Goal: Information Seeking & Learning: Learn about a topic

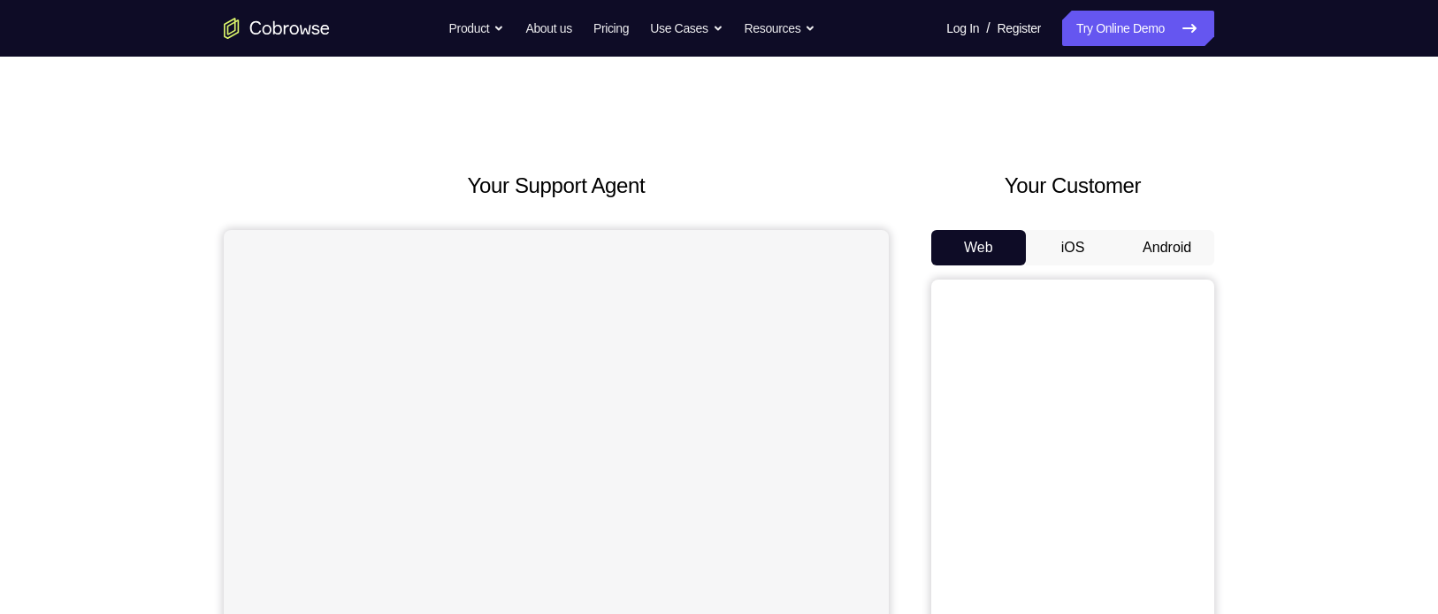
click at [1151, 235] on button "Android" at bounding box center [1166, 247] width 95 height 35
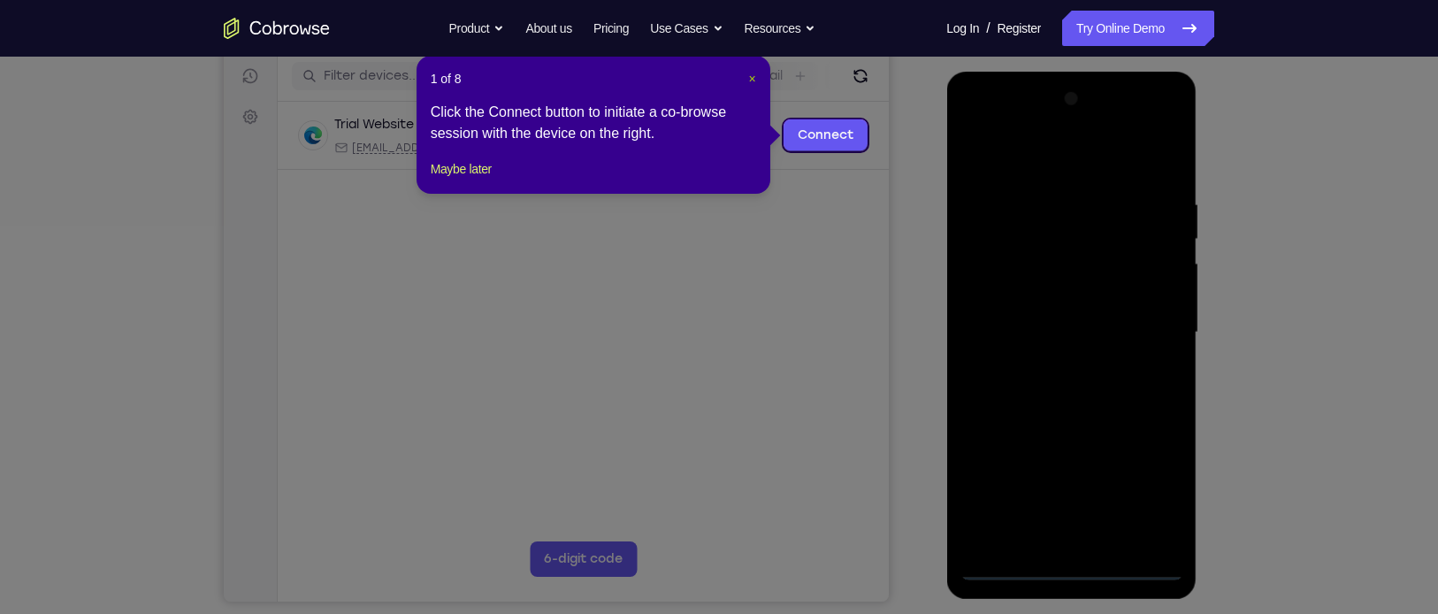
click at [751, 72] on span "×" at bounding box center [751, 79] width 7 height 14
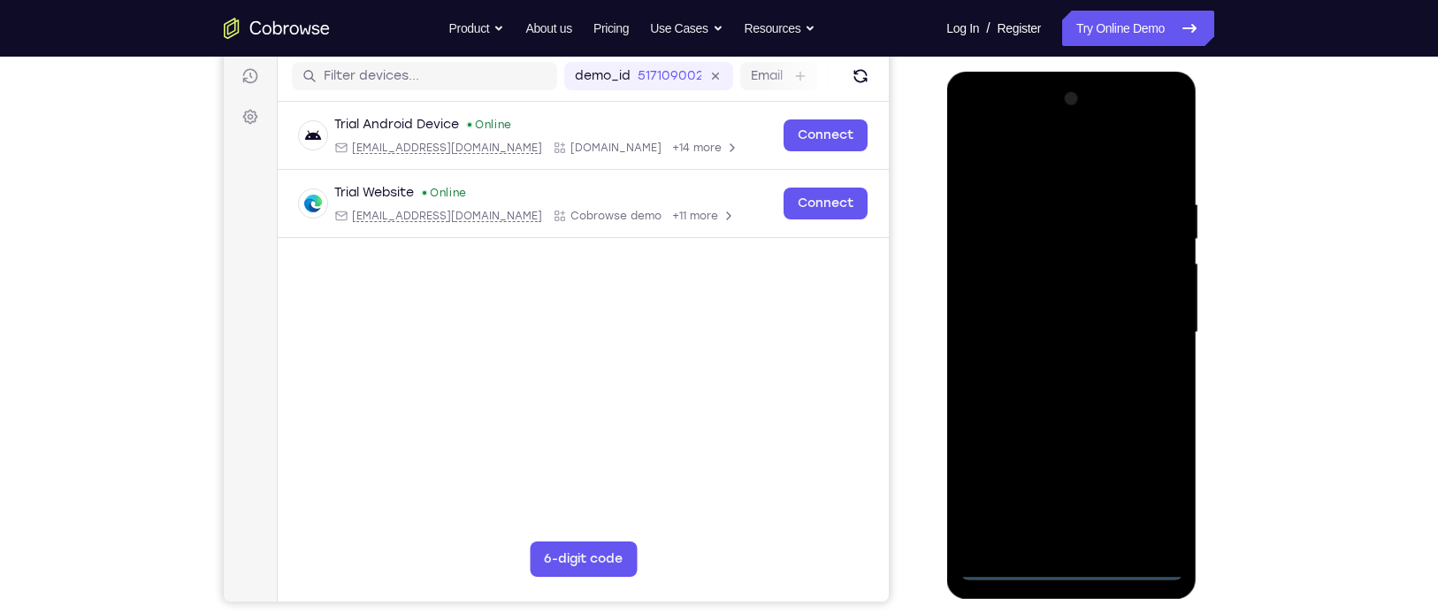
click at [1072, 569] on div at bounding box center [1070, 332] width 223 height 495
click at [1139, 498] on div at bounding box center [1070, 332] width 223 height 495
click at [1011, 113] on div at bounding box center [1070, 332] width 223 height 495
click at [1163, 326] on div at bounding box center [1070, 332] width 223 height 495
click at [1053, 362] on div at bounding box center [1070, 332] width 223 height 495
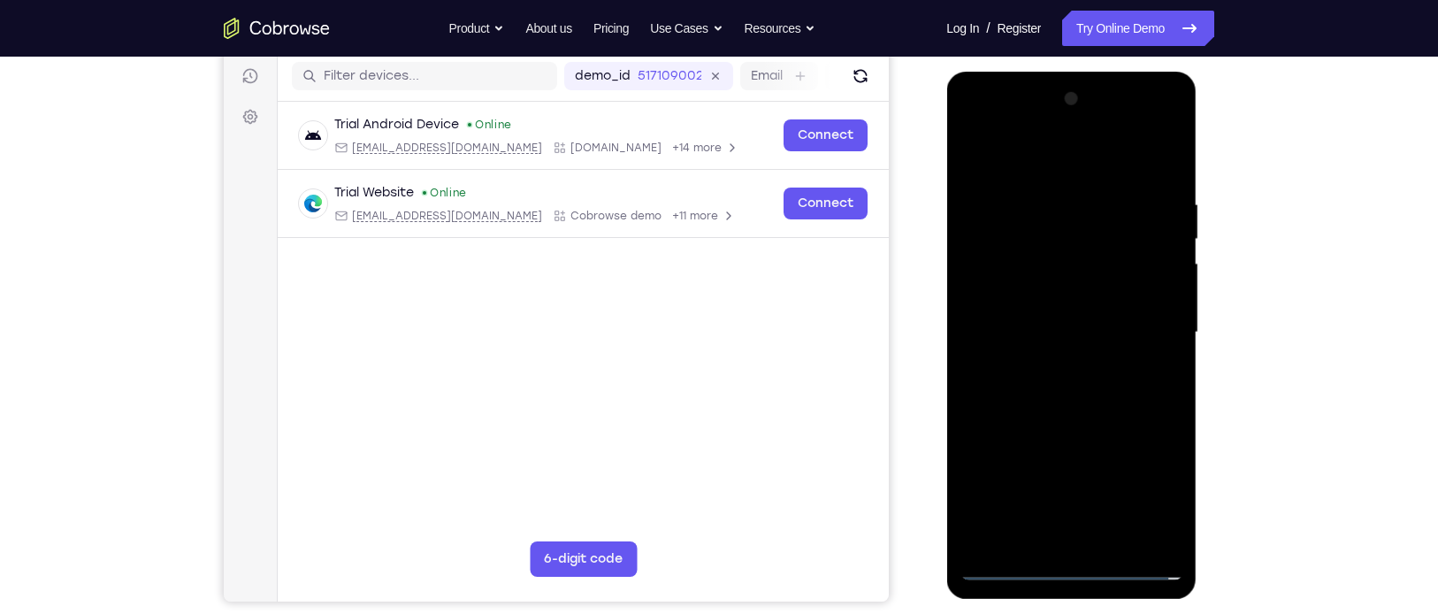
click at [1035, 317] on div at bounding box center [1070, 332] width 223 height 495
click at [1013, 299] on div at bounding box center [1070, 332] width 223 height 495
click at [1028, 334] on div at bounding box center [1070, 332] width 223 height 495
click at [1053, 386] on div at bounding box center [1070, 332] width 223 height 495
click at [1070, 385] on div at bounding box center [1070, 332] width 223 height 495
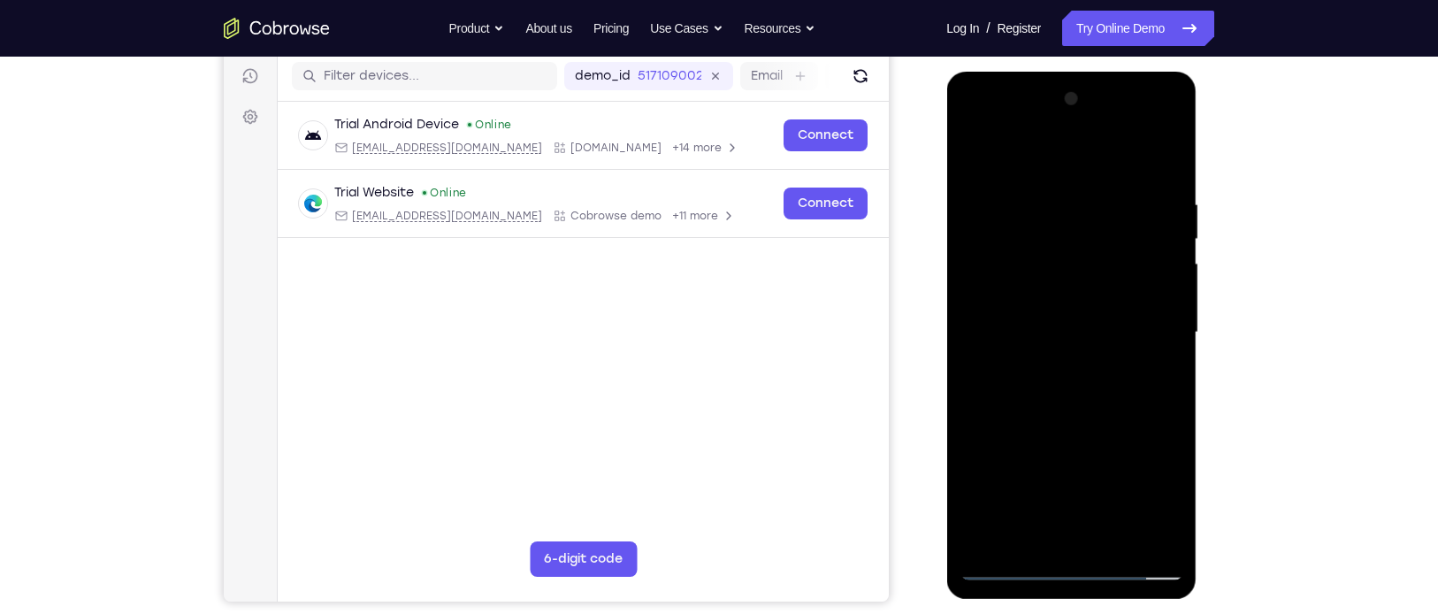
click at [1164, 172] on div at bounding box center [1070, 332] width 223 height 495
drag, startPoint x: 1065, startPoint y: 413, endPoint x: 1070, endPoint y: 326, distance: 86.8
click at [1070, 326] on div at bounding box center [1070, 332] width 223 height 495
drag, startPoint x: 1058, startPoint y: 352, endPoint x: 1071, endPoint y: 210, distance: 142.9
click at [1071, 210] on div at bounding box center [1070, 332] width 223 height 495
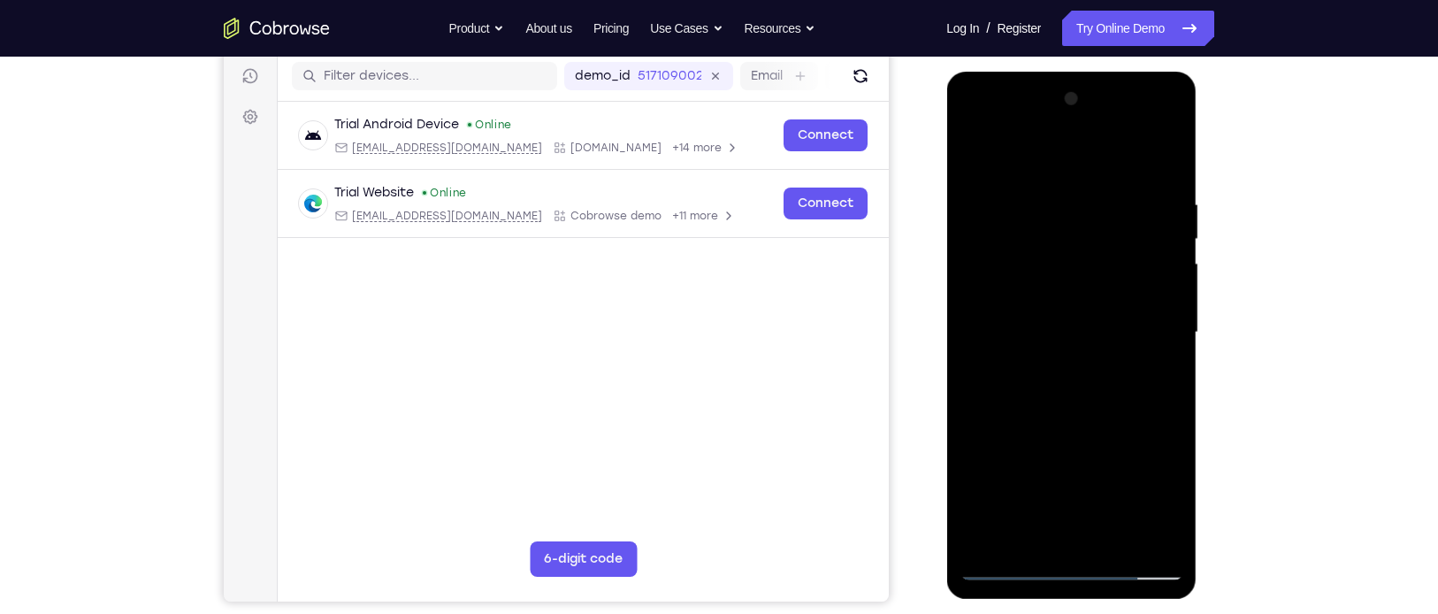
click at [1171, 200] on div at bounding box center [1070, 332] width 223 height 495
drag, startPoint x: 1085, startPoint y: 271, endPoint x: 1077, endPoint y: 467, distance: 195.6
click at [1077, 467] on div at bounding box center [1070, 332] width 223 height 495
click at [1172, 380] on div at bounding box center [1070, 332] width 223 height 495
click at [1042, 180] on div at bounding box center [1070, 332] width 223 height 495
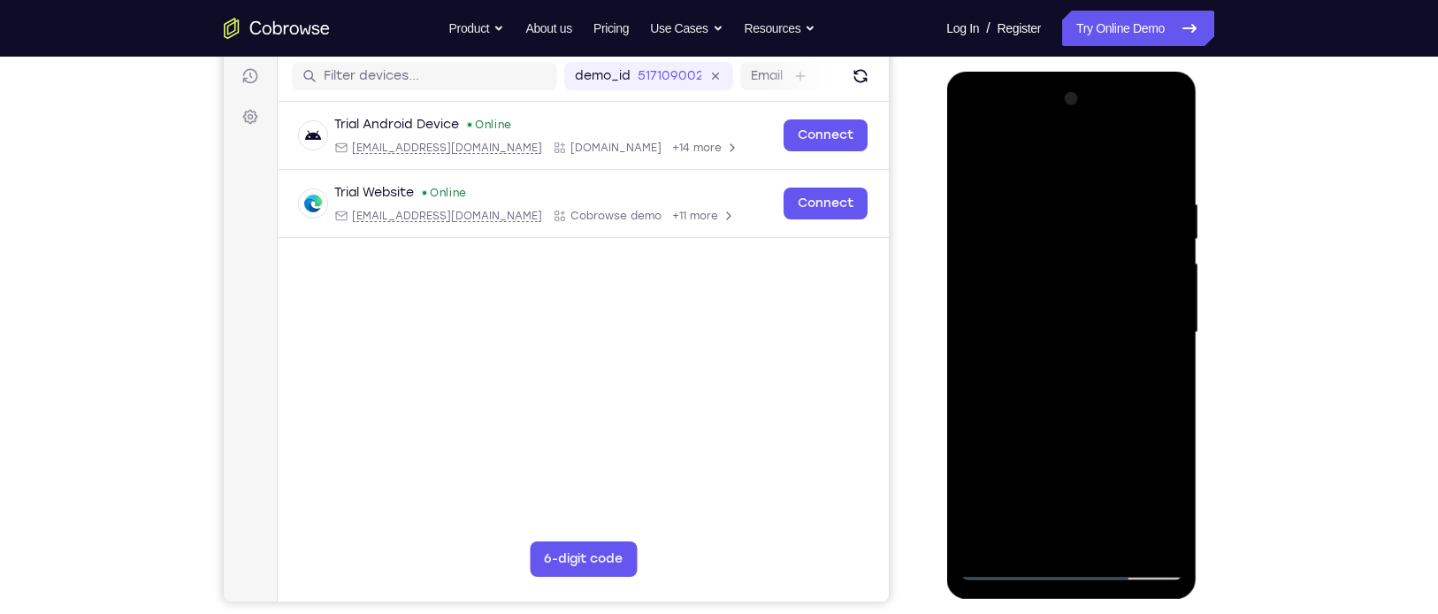
drag, startPoint x: 1159, startPoint y: 204, endPoint x: 988, endPoint y: 215, distance: 171.0
click at [988, 215] on div at bounding box center [1070, 332] width 223 height 495
drag, startPoint x: 1164, startPoint y: 228, endPoint x: 972, endPoint y: 256, distance: 194.7
click at [972, 256] on div at bounding box center [1070, 332] width 223 height 495
drag, startPoint x: 1171, startPoint y: 223, endPoint x: 936, endPoint y: 251, distance: 236.9
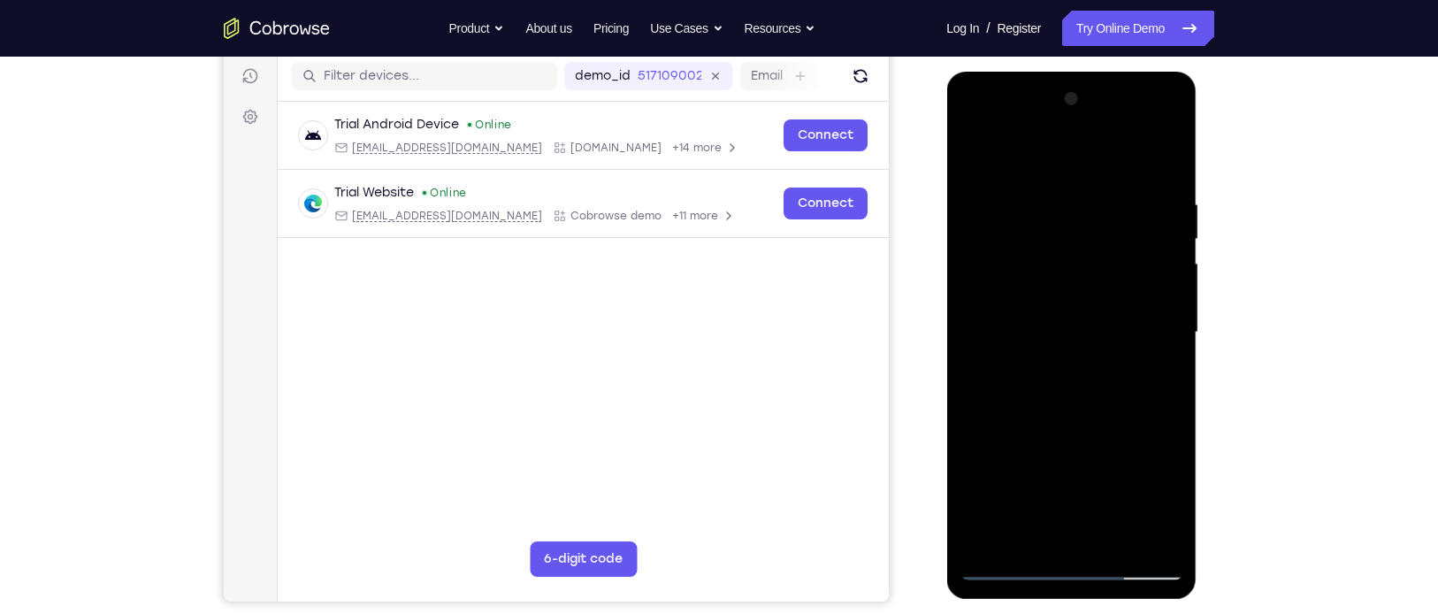
click at [946, 251] on html "Online web based iOS Simulators and Android Emulators. Run iPhone, iPad, Mobile…" at bounding box center [1072, 337] width 252 height 530
drag, startPoint x: 1145, startPoint y: 261, endPoint x: 1013, endPoint y: 272, distance: 132.2
click at [1013, 272] on div at bounding box center [1070, 332] width 223 height 495
drag, startPoint x: 1132, startPoint y: 261, endPoint x: 996, endPoint y: 292, distance: 138.8
click at [996, 292] on div at bounding box center [1070, 332] width 223 height 495
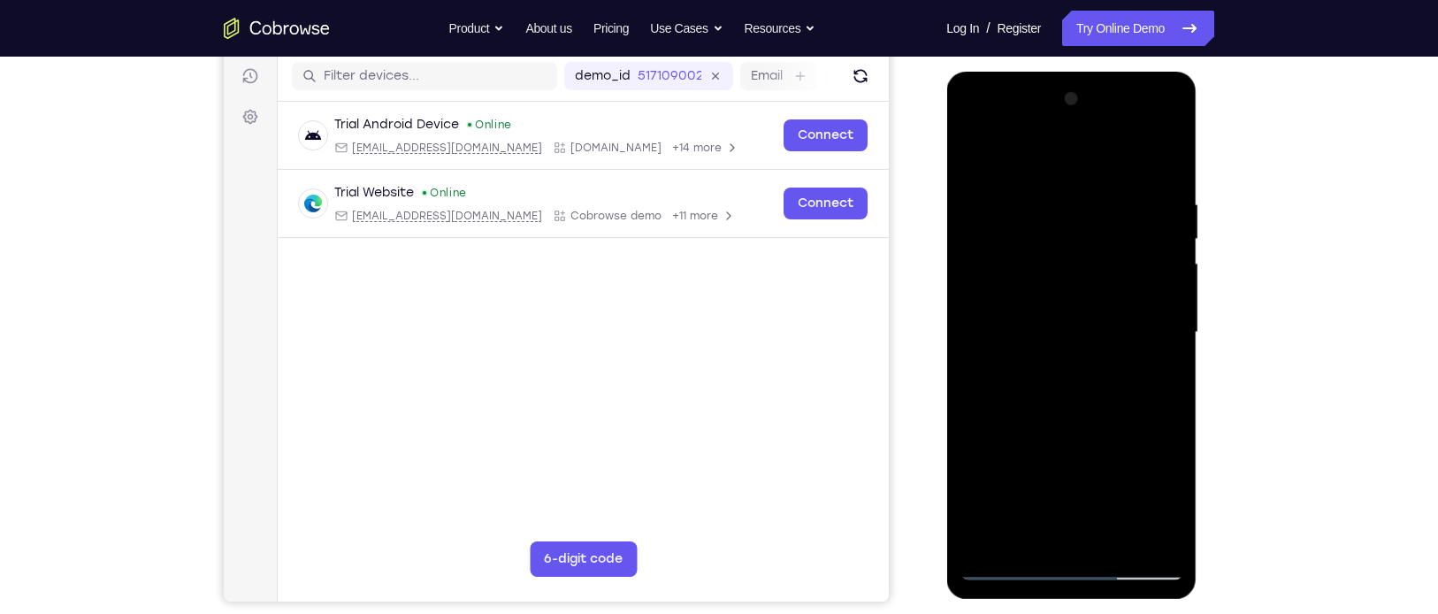
drag, startPoint x: 1171, startPoint y: 246, endPoint x: 963, endPoint y: 265, distance: 208.7
click at [963, 265] on div at bounding box center [1070, 332] width 223 height 495
click at [1155, 263] on div at bounding box center [1070, 332] width 223 height 495
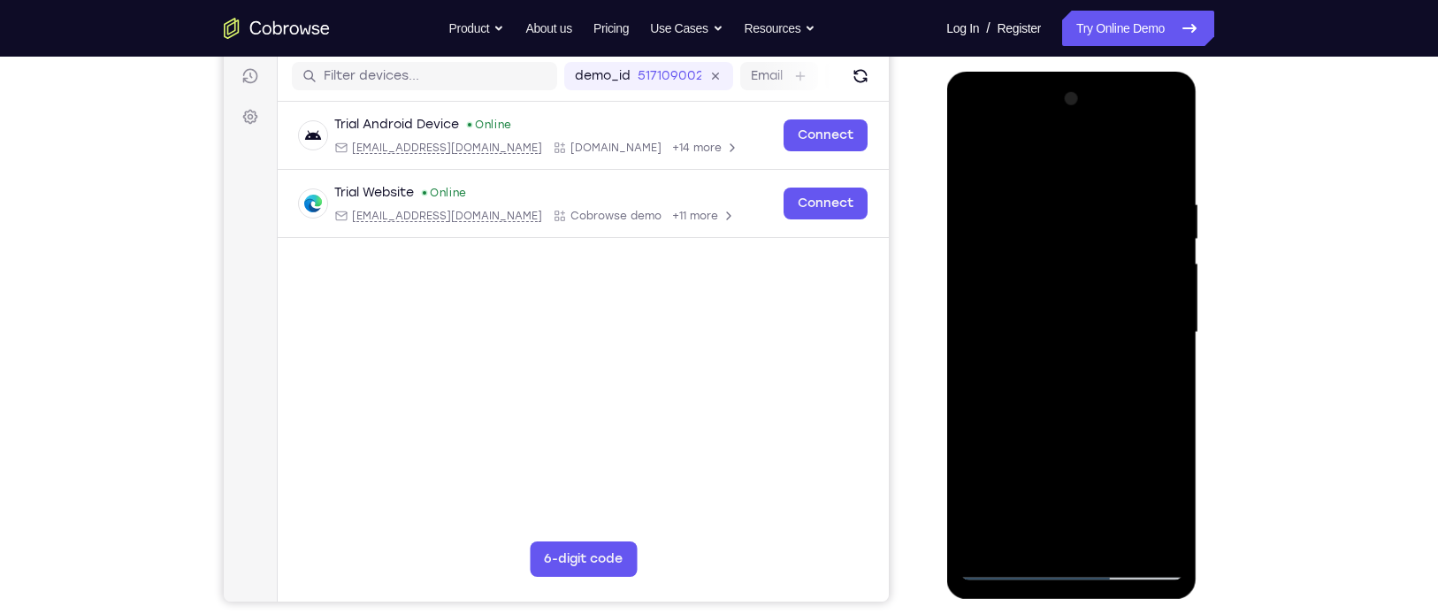
click at [1163, 258] on div at bounding box center [1070, 332] width 223 height 495
drag, startPoint x: 1167, startPoint y: 300, endPoint x: 971, endPoint y: 327, distance: 198.2
click at [971, 327] on div at bounding box center [1070, 332] width 223 height 495
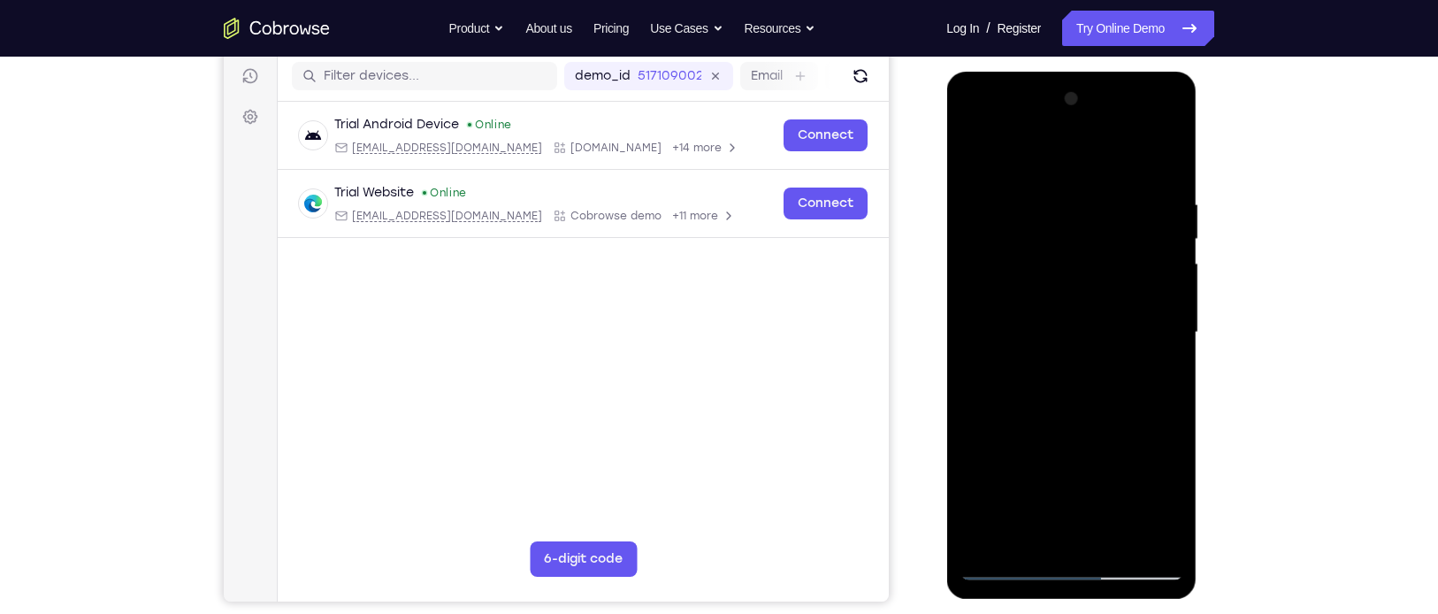
click at [1172, 318] on div at bounding box center [1070, 332] width 223 height 495
drag, startPoint x: 1171, startPoint y: 318, endPoint x: 1033, endPoint y: 328, distance: 139.2
click at [1033, 328] on div at bounding box center [1070, 332] width 223 height 495
drag, startPoint x: 1162, startPoint y: 354, endPoint x: 1006, endPoint y: 364, distance: 156.0
click at [1006, 364] on div at bounding box center [1070, 332] width 223 height 495
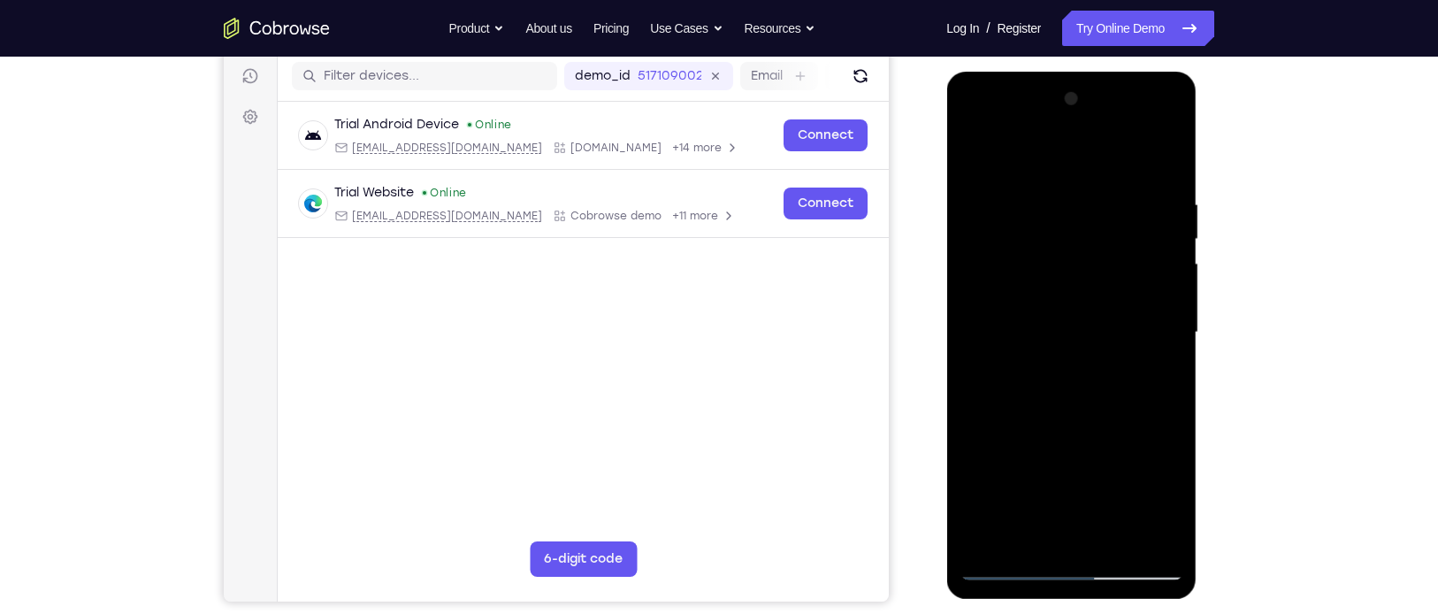
drag, startPoint x: 1156, startPoint y: 318, endPoint x: 953, endPoint y: 349, distance: 204.8
click at [953, 349] on div at bounding box center [1071, 335] width 250 height 527
drag, startPoint x: 969, startPoint y: 348, endPoint x: 1142, endPoint y: 330, distance: 174.3
click at [1142, 330] on div at bounding box center [1070, 332] width 223 height 495
drag, startPoint x: 1168, startPoint y: 254, endPoint x: 950, endPoint y: 325, distance: 229.8
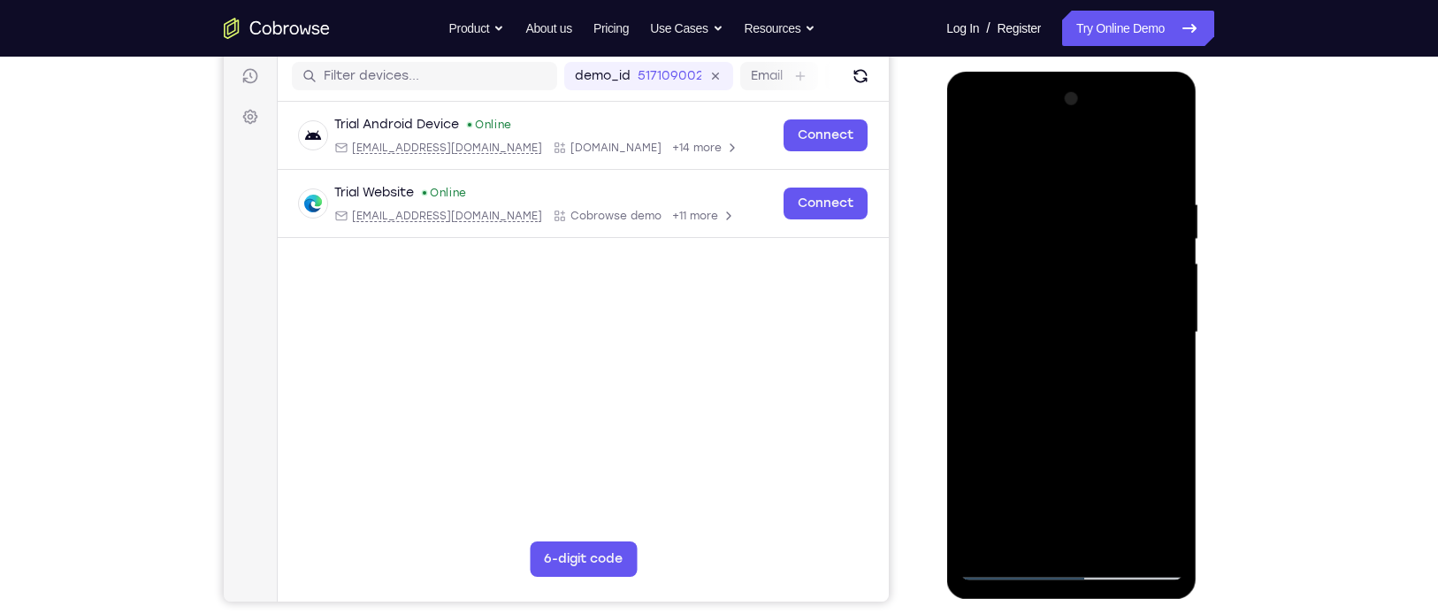
click at [950, 325] on div at bounding box center [1071, 335] width 250 height 527
drag, startPoint x: 1156, startPoint y: 324, endPoint x: 904, endPoint y: 372, distance: 256.5
click at [946, 372] on html "Online web based iOS Simulators and Android Emulators. Run iPhone, iPad, Mobile…" at bounding box center [1072, 337] width 252 height 530
drag, startPoint x: 1179, startPoint y: 322, endPoint x: 997, endPoint y: 359, distance: 185.0
click at [997, 359] on div at bounding box center [1070, 332] width 223 height 495
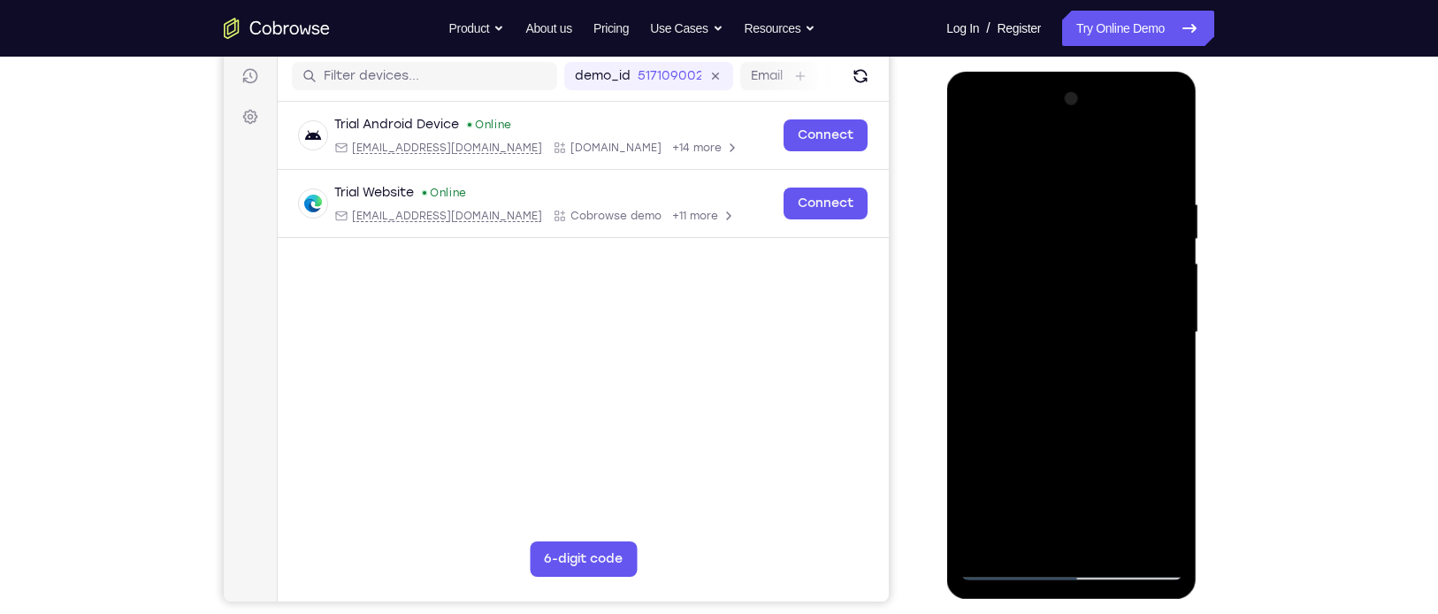
drag, startPoint x: 1169, startPoint y: 256, endPoint x: 967, endPoint y: 297, distance: 205.8
click at [967, 297] on div at bounding box center [1070, 332] width 223 height 495
click at [1161, 285] on div at bounding box center [1070, 332] width 223 height 495
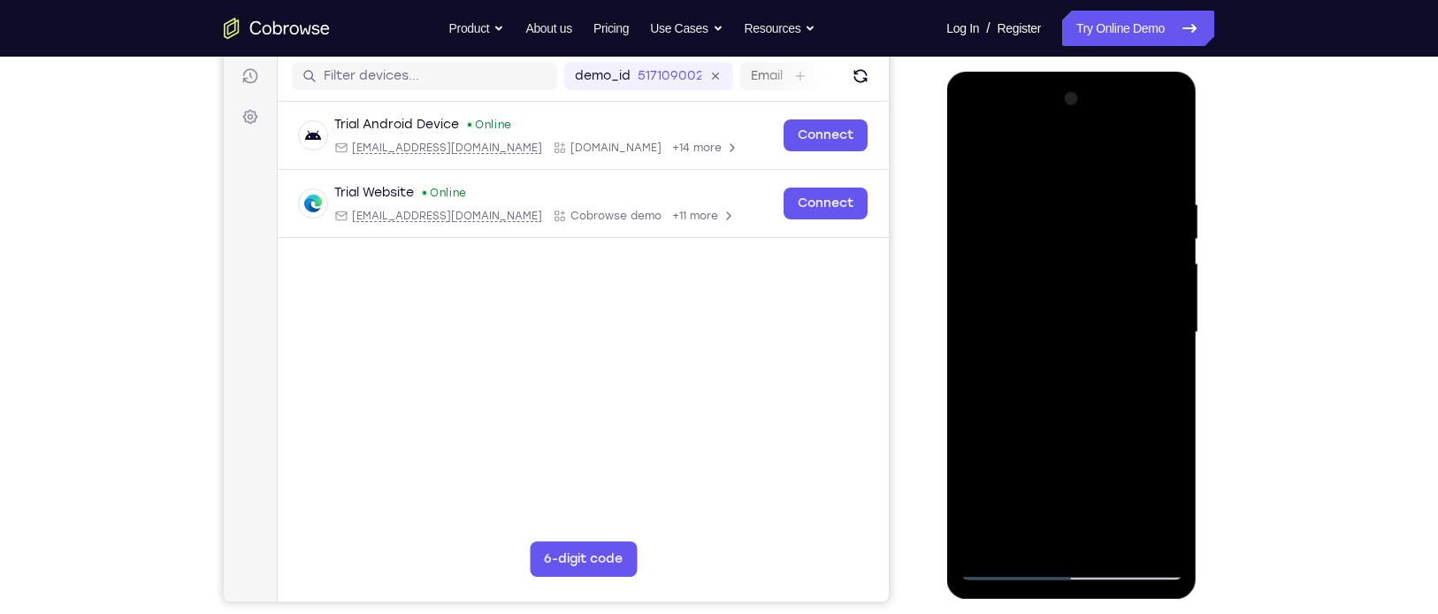
click at [1161, 285] on div at bounding box center [1070, 332] width 223 height 495
drag, startPoint x: 1160, startPoint y: 285, endPoint x: 968, endPoint y: 313, distance: 193.9
click at [968, 313] on div at bounding box center [1070, 332] width 223 height 495
drag, startPoint x: 1164, startPoint y: 285, endPoint x: 977, endPoint y: 308, distance: 188.0
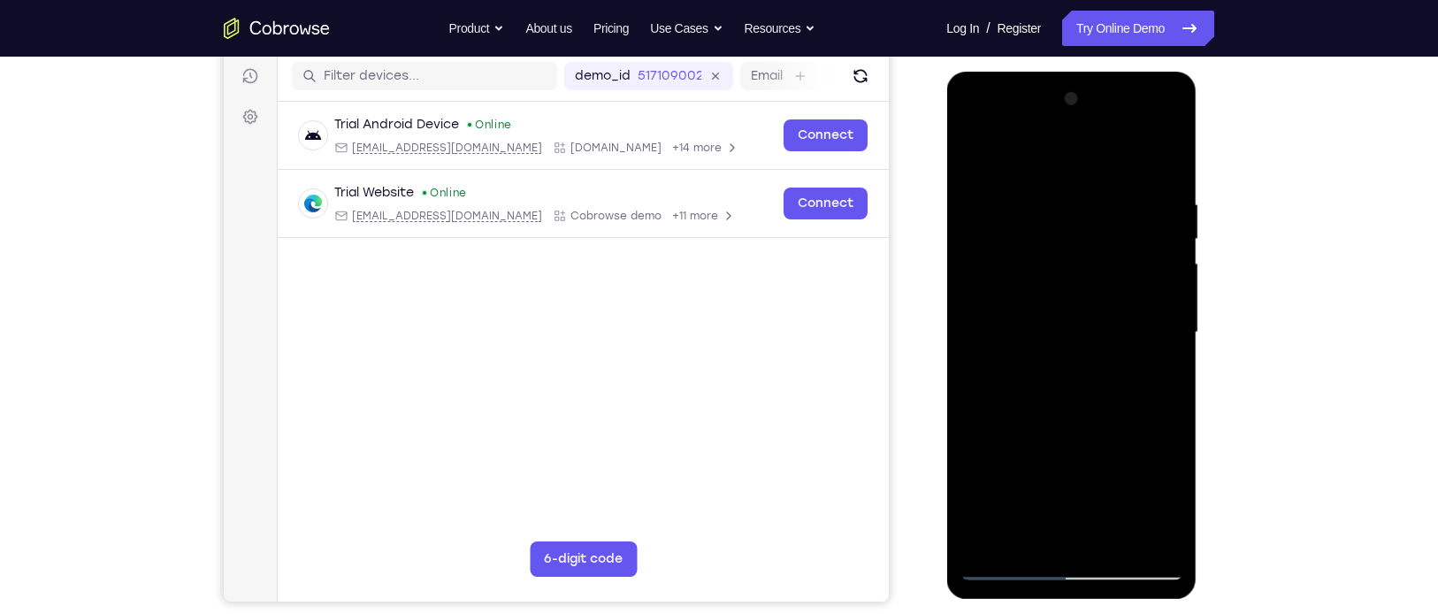
click at [977, 308] on div at bounding box center [1070, 332] width 223 height 495
drag, startPoint x: 1174, startPoint y: 292, endPoint x: 1009, endPoint y: 318, distance: 167.5
click at [1009, 318] on div at bounding box center [1070, 332] width 223 height 495
drag, startPoint x: 1171, startPoint y: 263, endPoint x: 965, endPoint y: 295, distance: 208.5
click at [965, 295] on div at bounding box center [1070, 332] width 223 height 495
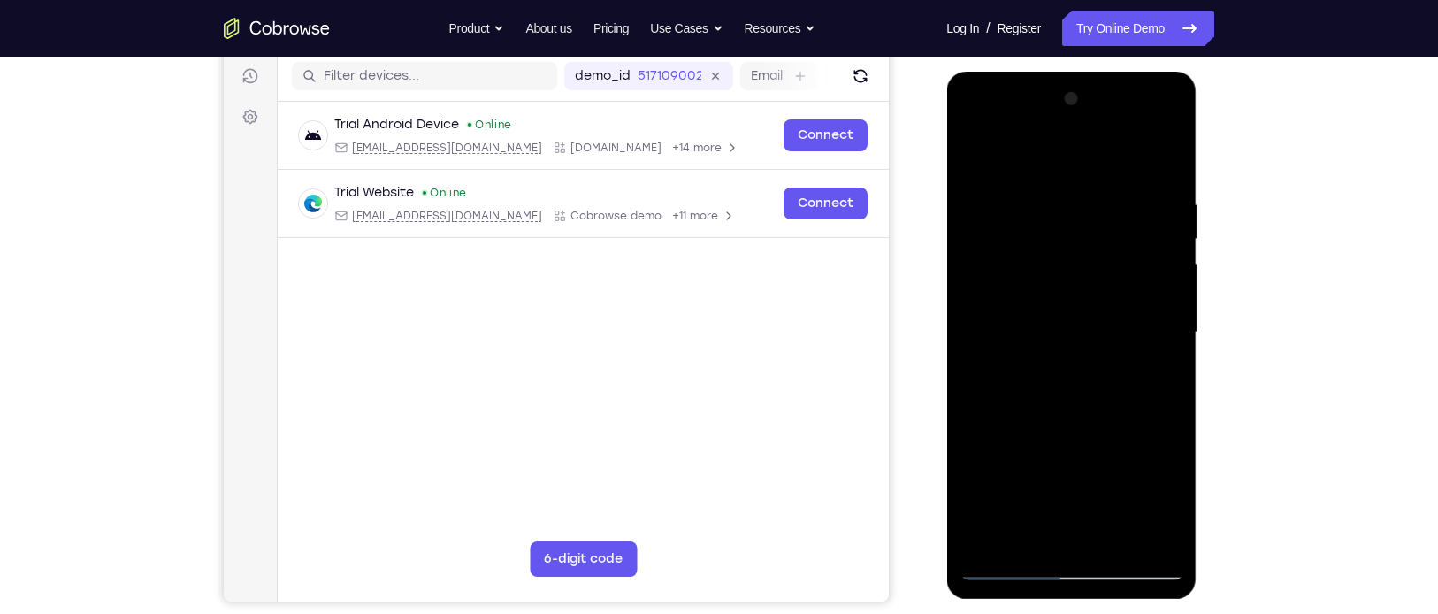
drag, startPoint x: 1174, startPoint y: 309, endPoint x: 938, endPoint y: 340, distance: 238.1
click at [946, 340] on html "Online web based iOS Simulators and Android Emulators. Run iPhone, iPad, Mobile…" at bounding box center [1072, 337] width 252 height 530
drag, startPoint x: 1162, startPoint y: 237, endPoint x: 988, endPoint y: 238, distance: 173.3
click at [988, 238] on div at bounding box center [1070, 332] width 223 height 495
drag, startPoint x: 1158, startPoint y: 257, endPoint x: 996, endPoint y: 286, distance: 165.1
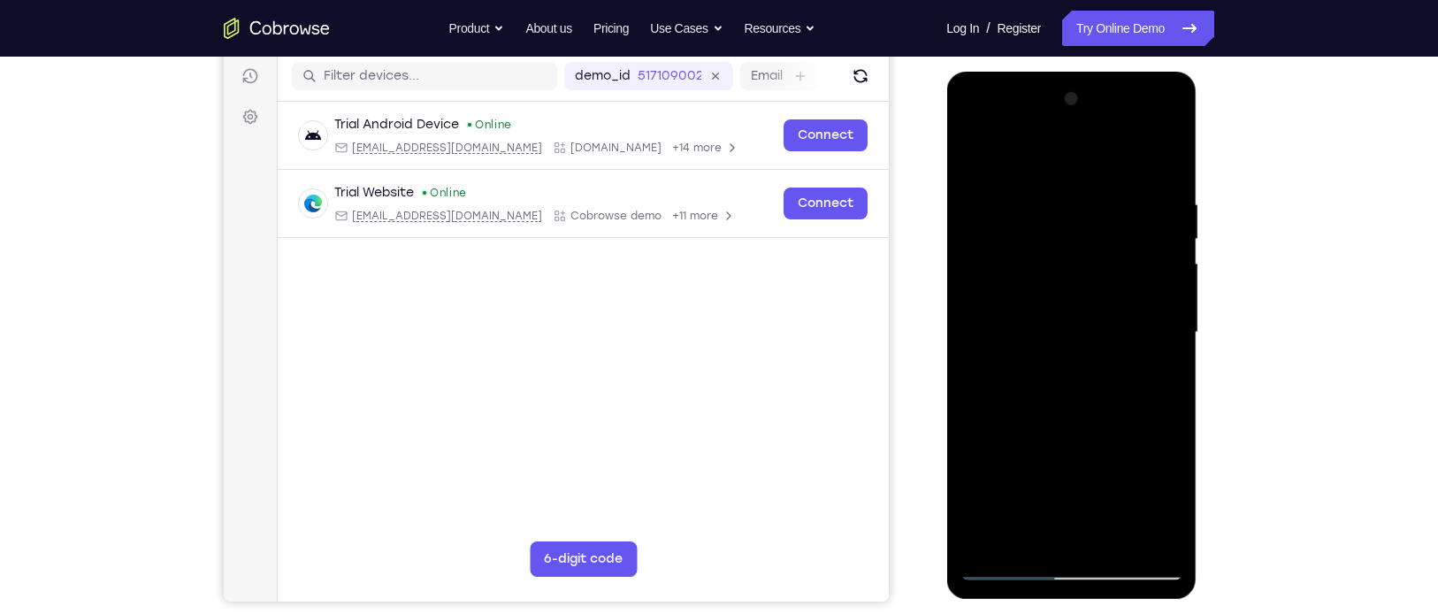
click at [996, 286] on div at bounding box center [1070, 332] width 223 height 495
click at [1158, 255] on div at bounding box center [1070, 332] width 223 height 495
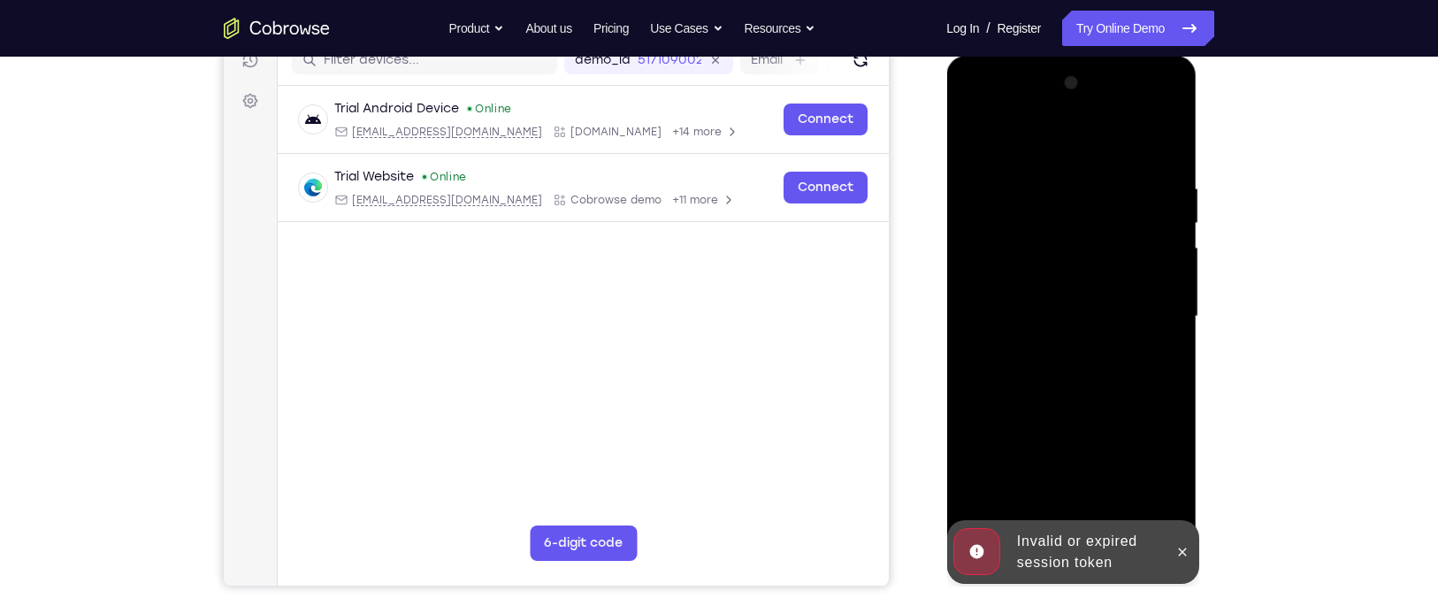
scroll to position [238, 0]
click at [1184, 554] on icon at bounding box center [1181, 551] width 14 height 14
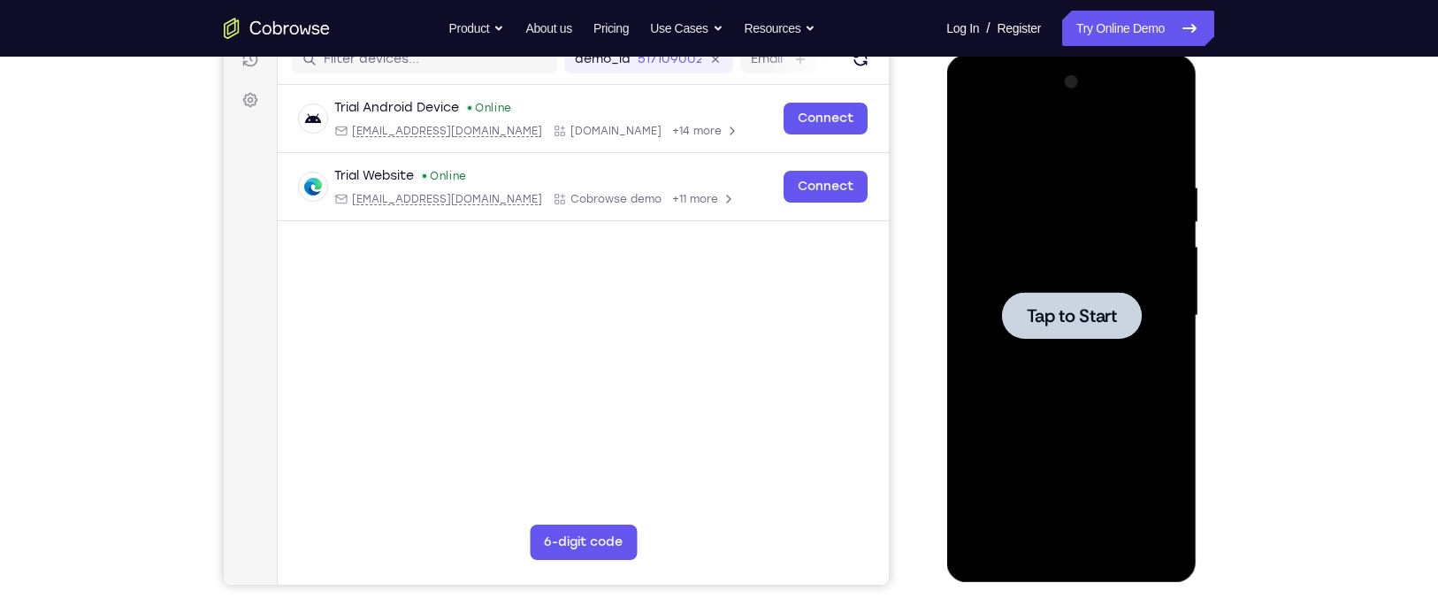
click at [1046, 313] on span "Tap to Start" at bounding box center [1071, 316] width 90 height 18
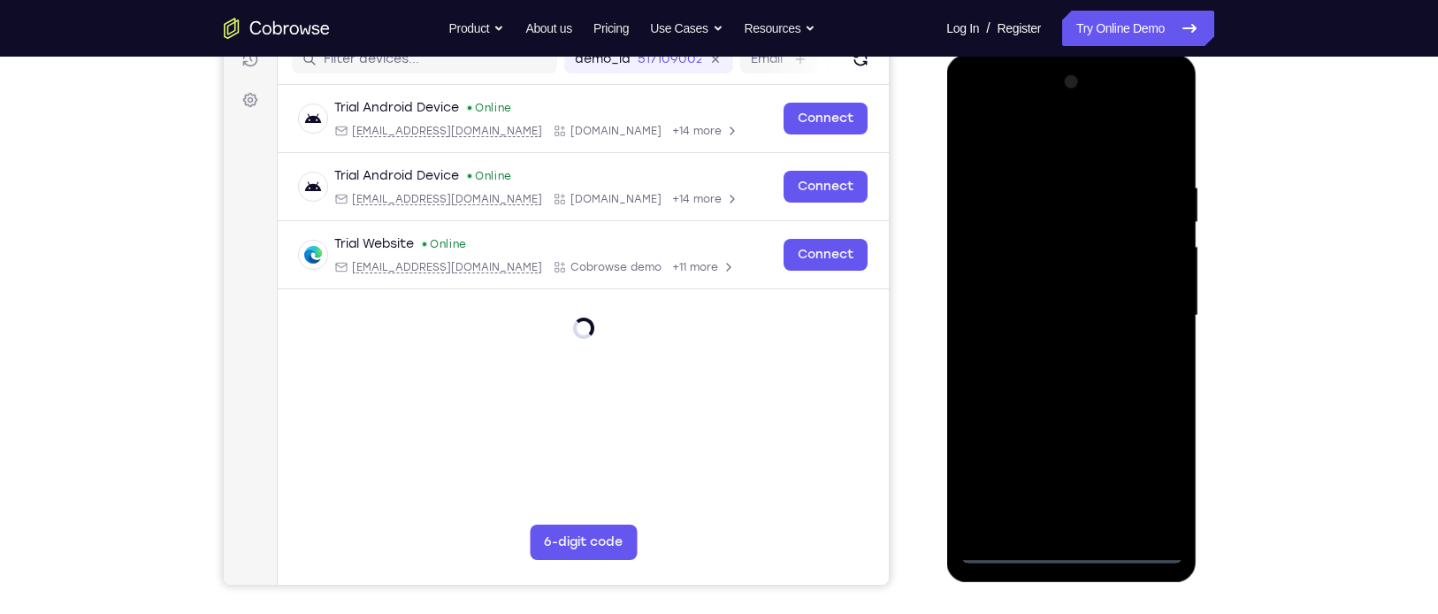
click at [1075, 544] on div at bounding box center [1070, 315] width 223 height 495
click at [1070, 551] on div at bounding box center [1070, 315] width 223 height 495
click at [1157, 478] on div at bounding box center [1070, 315] width 223 height 495
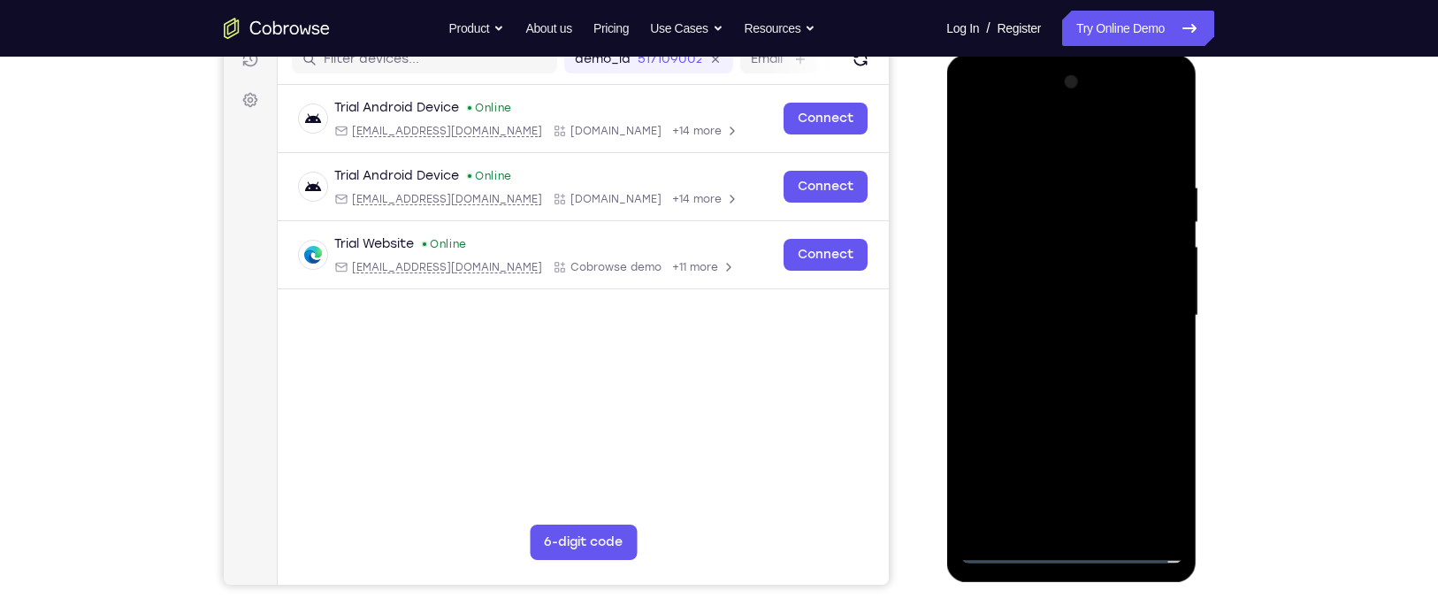
click at [1157, 478] on div at bounding box center [1070, 315] width 223 height 495
click at [1003, 108] on div at bounding box center [1070, 315] width 223 height 495
click at [1152, 312] on div at bounding box center [1070, 315] width 223 height 495
click at [1059, 347] on div at bounding box center [1070, 315] width 223 height 495
click at [1030, 295] on div at bounding box center [1070, 315] width 223 height 495
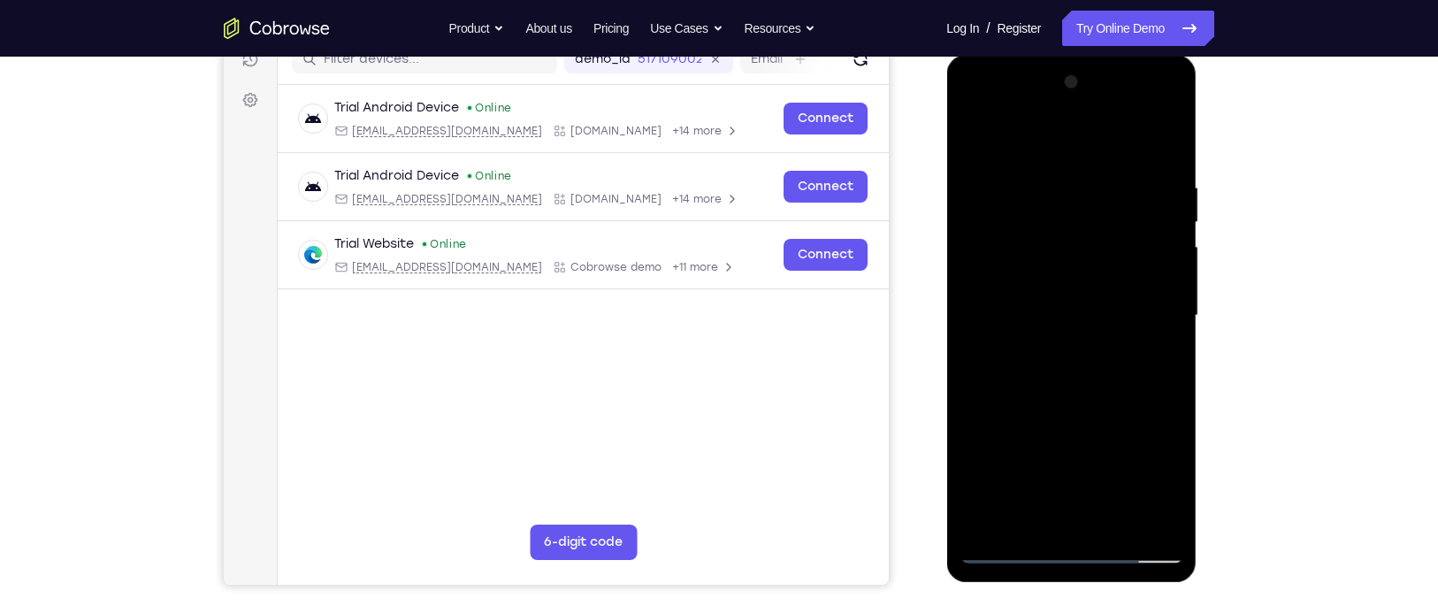
click at [1004, 309] on div at bounding box center [1070, 315] width 223 height 495
drag, startPoint x: 1030, startPoint y: 148, endPoint x: 447, endPoint y: 233, distance: 588.9
click at [946, 233] on html "Online web based iOS Simulators and Android Emulators. Run iPhone, iPad, Mobile…" at bounding box center [1072, 320] width 252 height 530
click at [1096, 373] on div at bounding box center [1070, 315] width 223 height 495
click at [1056, 373] on div at bounding box center [1070, 315] width 223 height 495
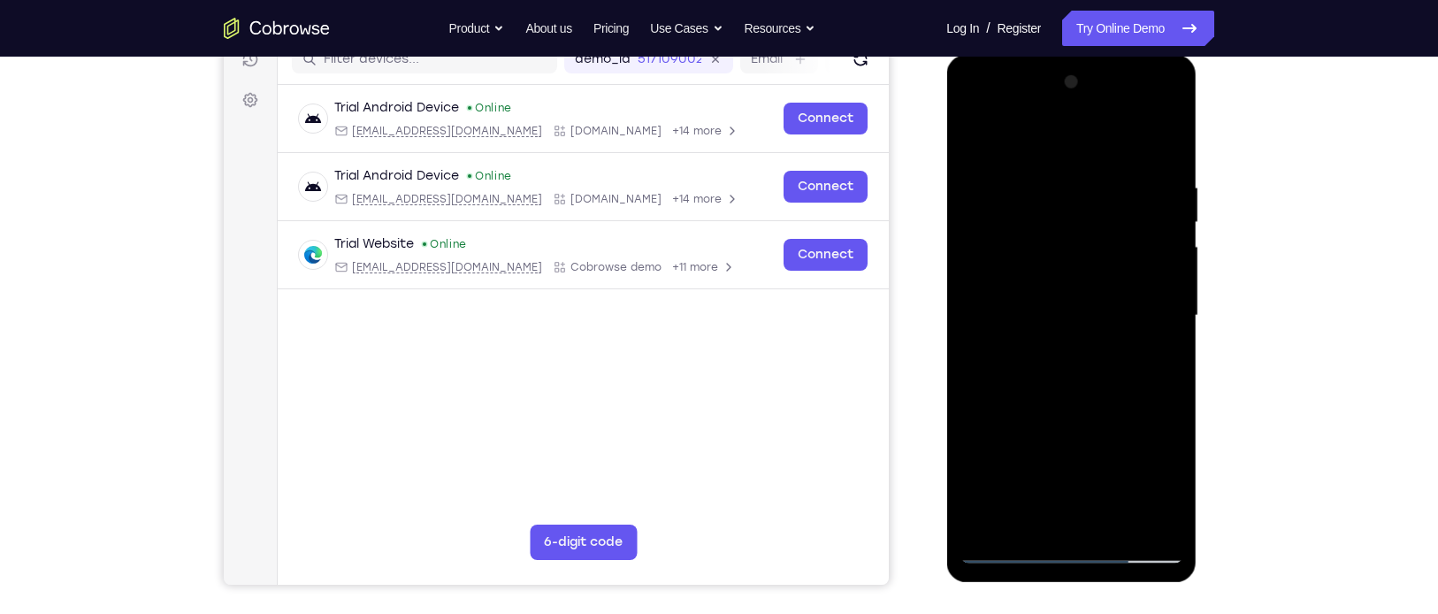
click at [1164, 156] on div at bounding box center [1070, 315] width 223 height 495
drag, startPoint x: 1087, startPoint y: 374, endPoint x: 1117, endPoint y: 188, distance: 188.1
click at [1117, 188] on div at bounding box center [1070, 315] width 223 height 495
click at [1173, 268] on div at bounding box center [1070, 315] width 223 height 495
click at [1171, 231] on div at bounding box center [1070, 315] width 223 height 495
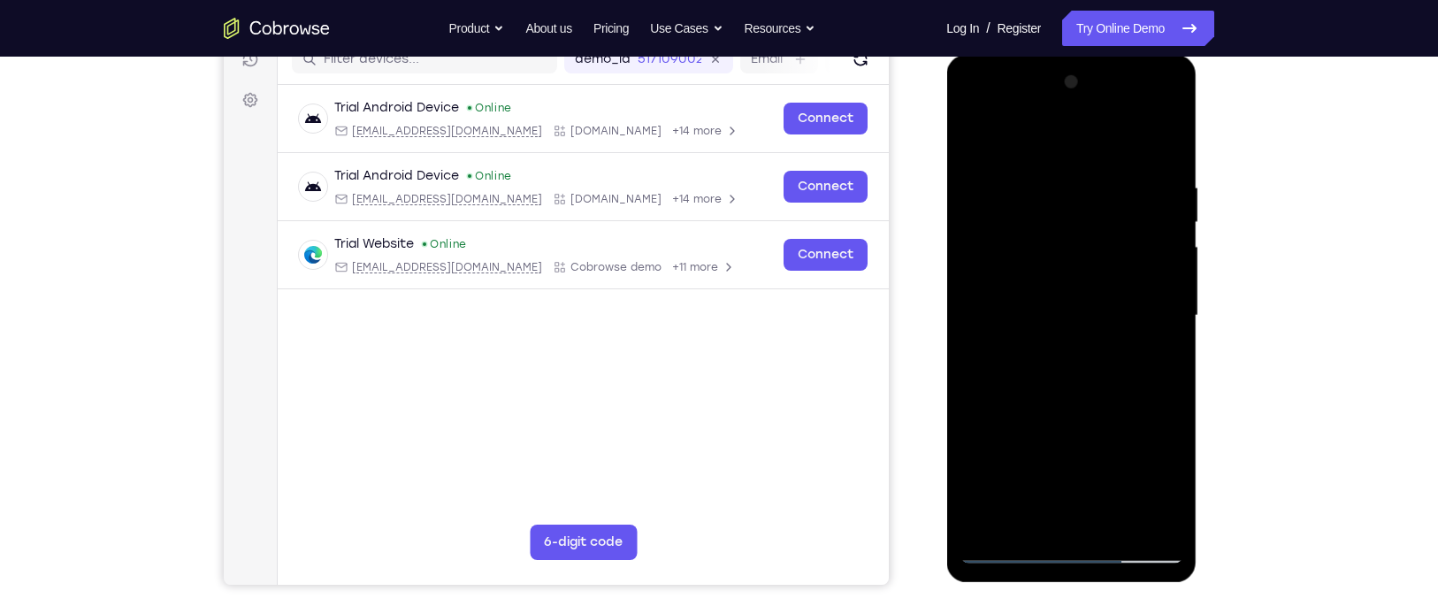
click at [1171, 210] on div at bounding box center [1070, 315] width 223 height 495
drag, startPoint x: 1047, startPoint y: 233, endPoint x: 1042, endPoint y: 440, distance: 206.9
click at [1042, 440] on div at bounding box center [1070, 315] width 223 height 495
drag, startPoint x: 1011, startPoint y: 219, endPoint x: 977, endPoint y: 356, distance: 141.1
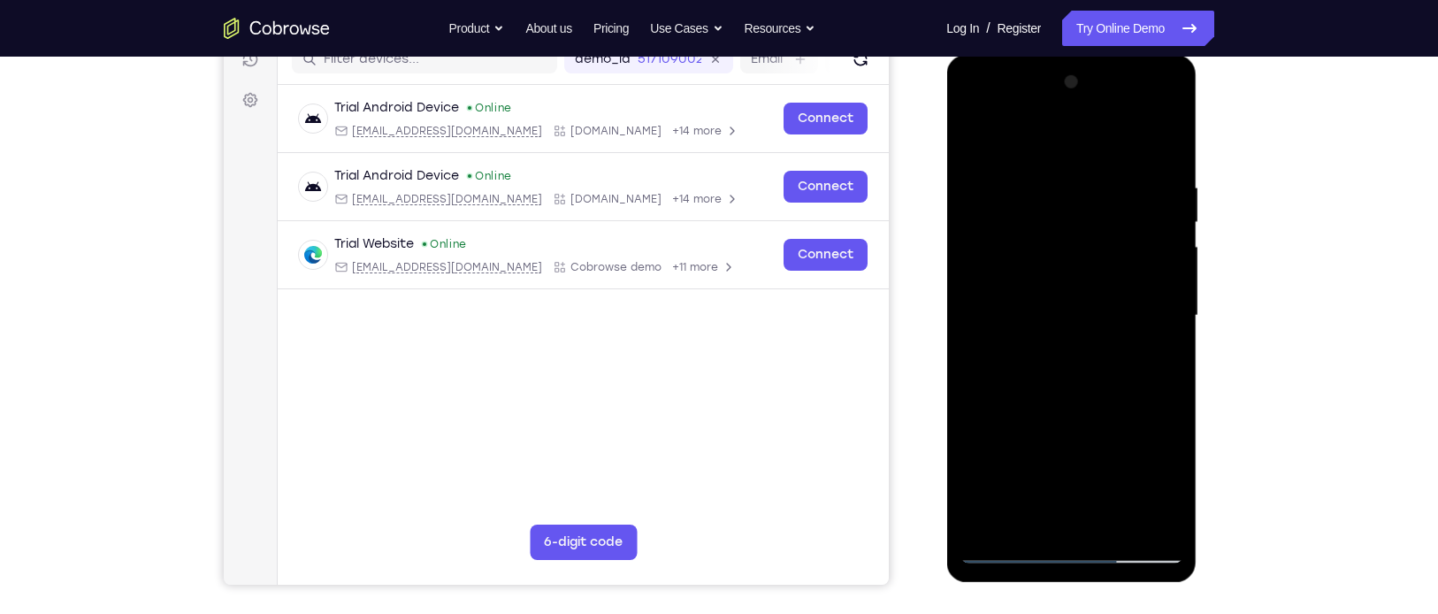
click at [977, 356] on div at bounding box center [1070, 315] width 223 height 495
click at [1040, 185] on div at bounding box center [1070, 315] width 223 height 495
drag, startPoint x: 1159, startPoint y: 319, endPoint x: 976, endPoint y: 361, distance: 187.7
click at [976, 361] on div at bounding box center [1070, 315] width 223 height 495
drag, startPoint x: 1122, startPoint y: 301, endPoint x: 893, endPoint y: 329, distance: 230.6
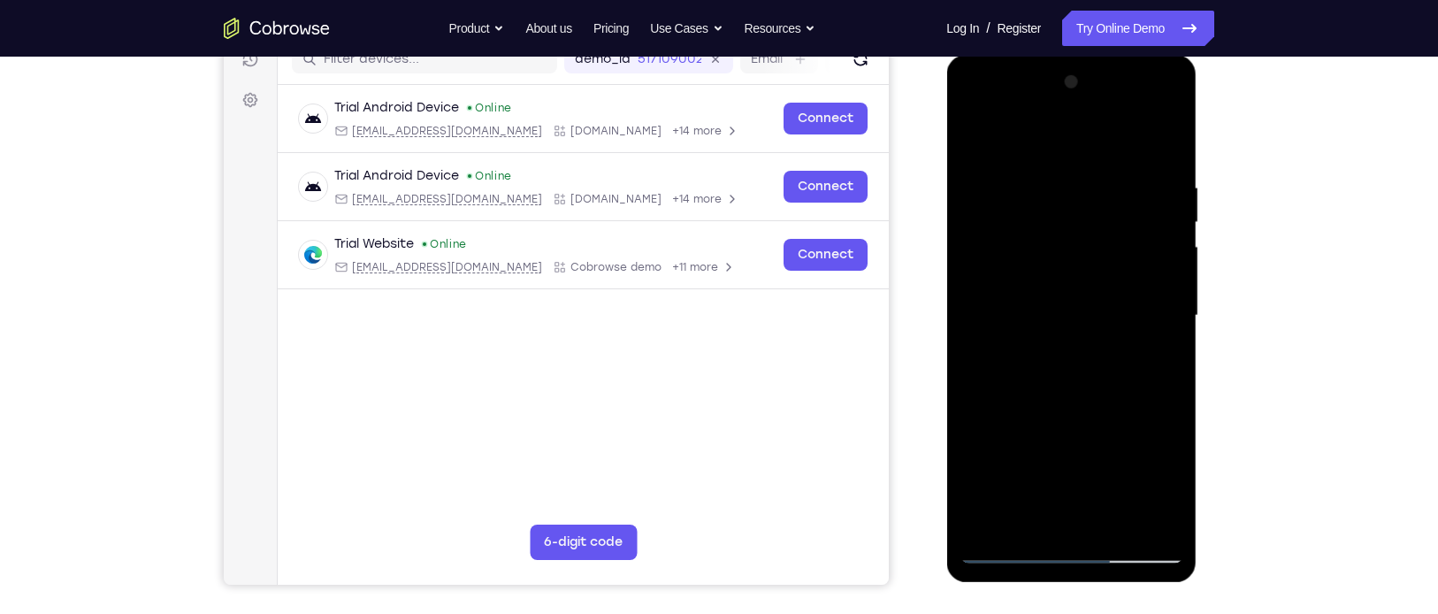
click at [946, 329] on html "Online web based iOS Simulators and Android Emulators. Run iPhone, iPad, Mobile…" at bounding box center [1072, 320] width 252 height 530
click at [1167, 204] on div at bounding box center [1070, 315] width 223 height 495
drag, startPoint x: 1170, startPoint y: 231, endPoint x: 937, endPoint y: 273, distance: 236.4
click at [946, 273] on html "Online web based iOS Simulators and Android Emulators. Run iPhone, iPad, Mobile…" at bounding box center [1072, 320] width 252 height 530
click at [1162, 140] on div at bounding box center [1070, 315] width 223 height 495
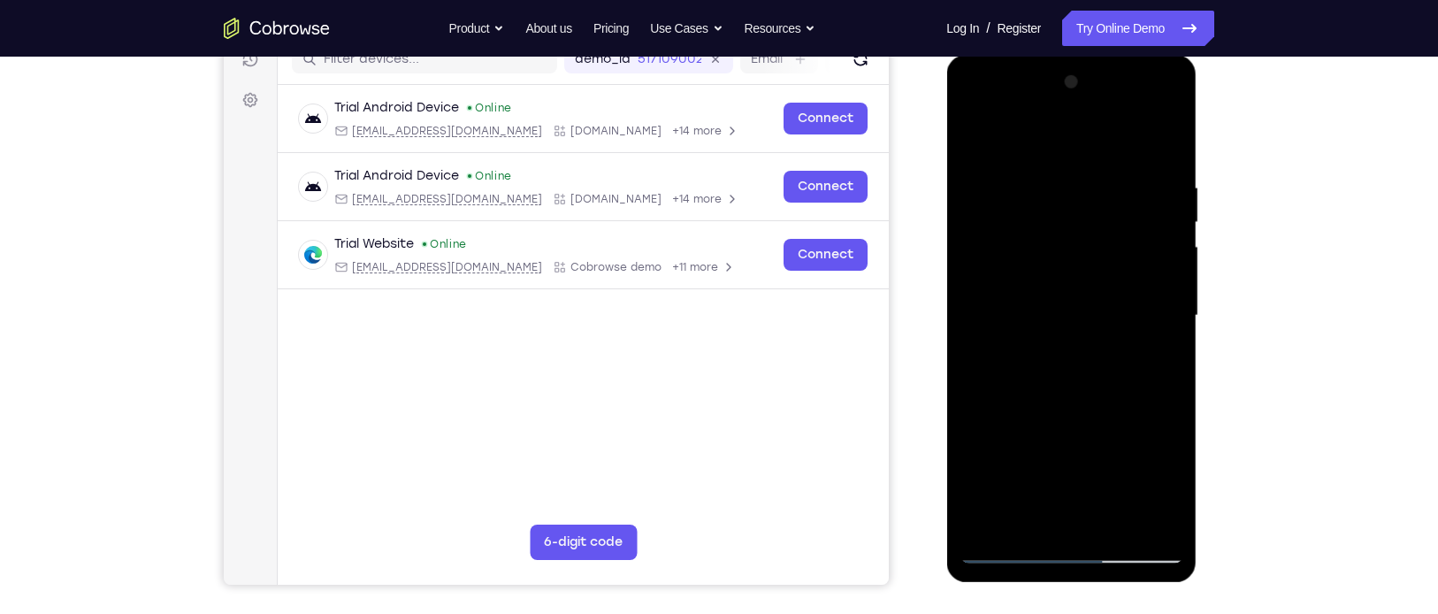
click at [1162, 140] on div at bounding box center [1070, 315] width 223 height 495
click at [976, 135] on div at bounding box center [1070, 315] width 223 height 495
drag, startPoint x: 1085, startPoint y: 372, endPoint x: 1120, endPoint y: 90, distance: 284.3
click at [1120, 90] on div at bounding box center [1070, 315] width 223 height 495
drag, startPoint x: 1095, startPoint y: 397, endPoint x: 1088, endPoint y: 143, distance: 253.8
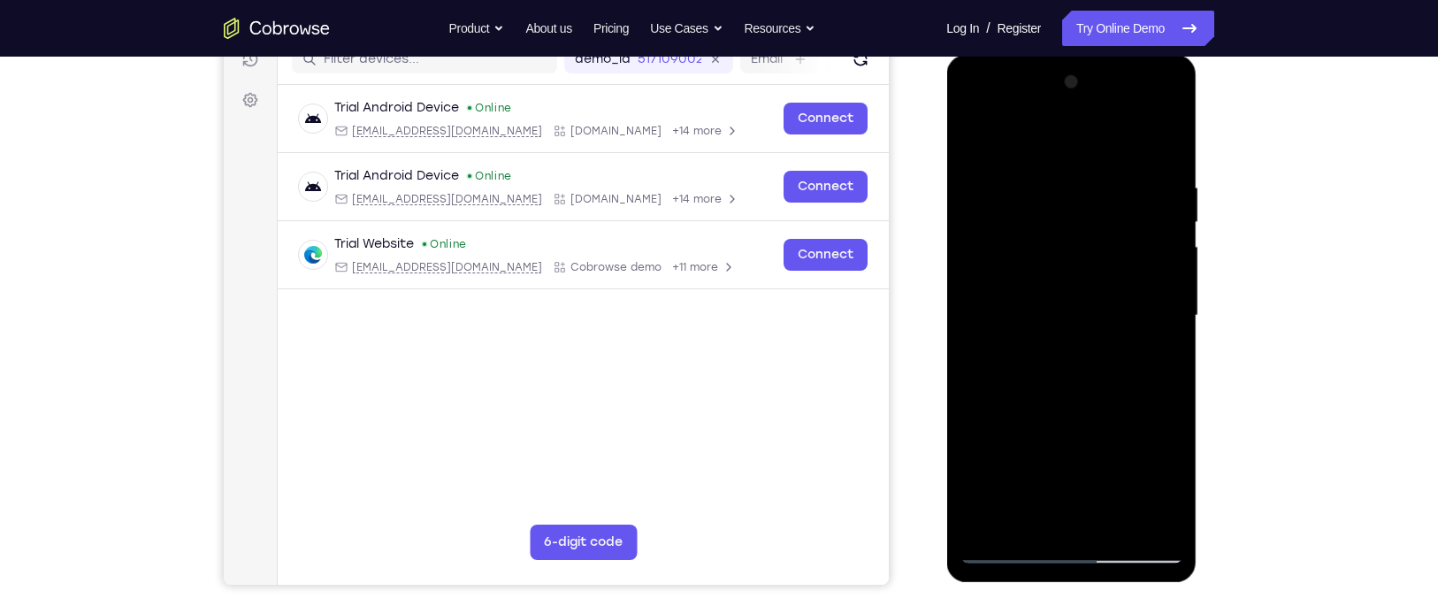
click at [1088, 143] on div at bounding box center [1070, 315] width 223 height 495
drag, startPoint x: 1103, startPoint y: 446, endPoint x: 1090, endPoint y: 160, distance: 285.9
click at [1090, 160] on div at bounding box center [1070, 315] width 223 height 495
drag, startPoint x: 1074, startPoint y: 408, endPoint x: 1102, endPoint y: 64, distance: 345.0
click at [1102, 64] on div at bounding box center [1071, 318] width 250 height 527
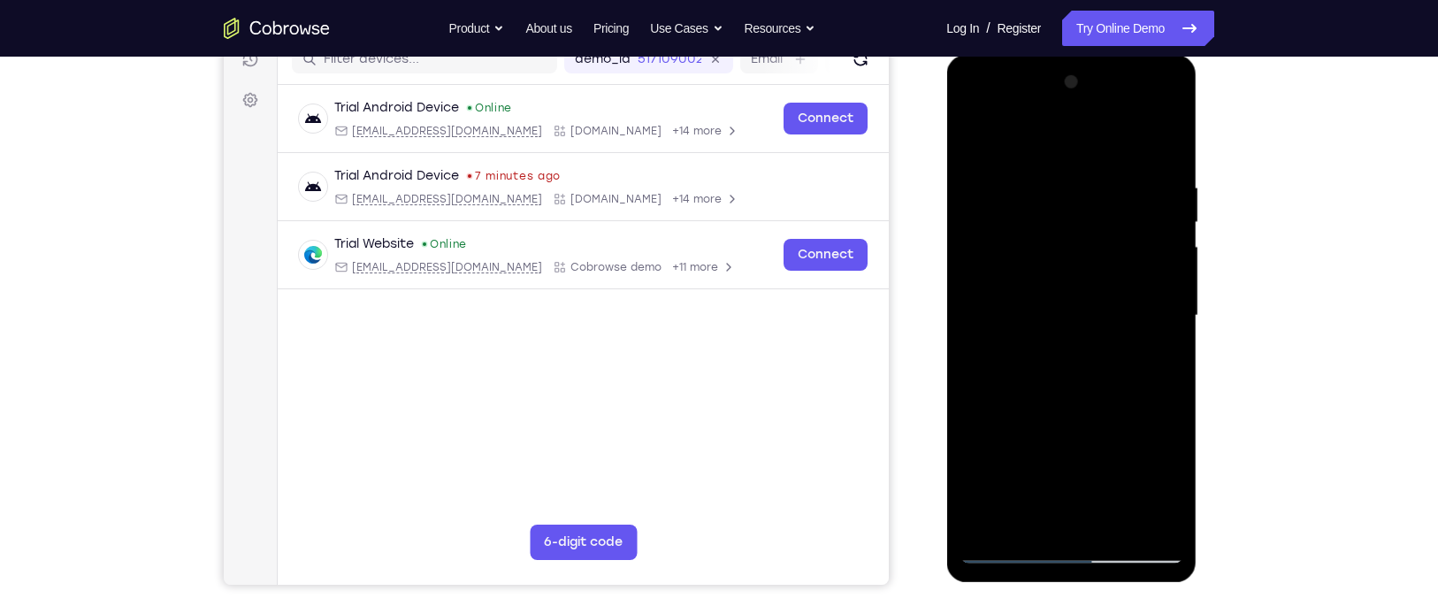
drag, startPoint x: 1024, startPoint y: 406, endPoint x: 1078, endPoint y: 121, distance: 289.8
click at [1078, 121] on div at bounding box center [1070, 315] width 223 height 495
drag, startPoint x: 1068, startPoint y: 439, endPoint x: 1107, endPoint y: 101, distance: 340.9
click at [1107, 101] on div at bounding box center [1070, 315] width 223 height 495
drag, startPoint x: 1121, startPoint y: 470, endPoint x: 1115, endPoint y: 287, distance: 183.1
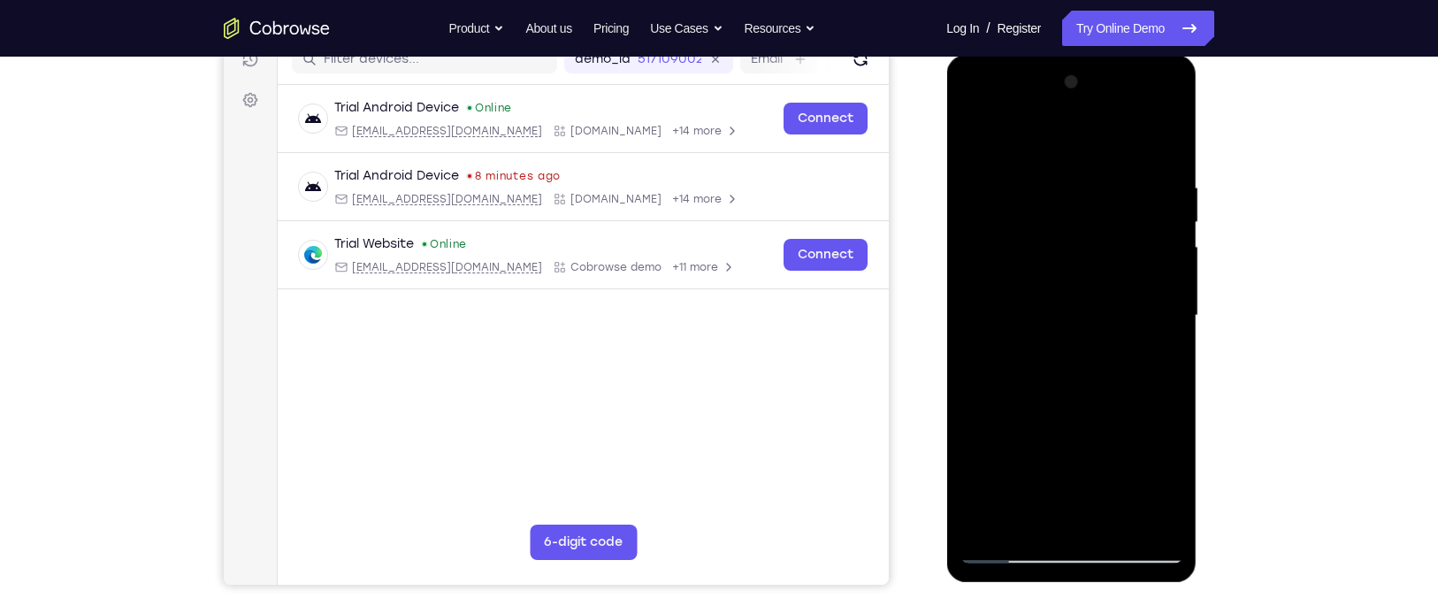
click at [1115, 287] on div at bounding box center [1070, 315] width 223 height 495
drag, startPoint x: 1092, startPoint y: 437, endPoint x: 1099, endPoint y: 153, distance: 283.9
click at [1099, 153] on div at bounding box center [1070, 315] width 223 height 495
drag, startPoint x: 1051, startPoint y: 427, endPoint x: 1058, endPoint y: 72, distance: 355.5
click at [1058, 72] on div at bounding box center [1070, 315] width 223 height 495
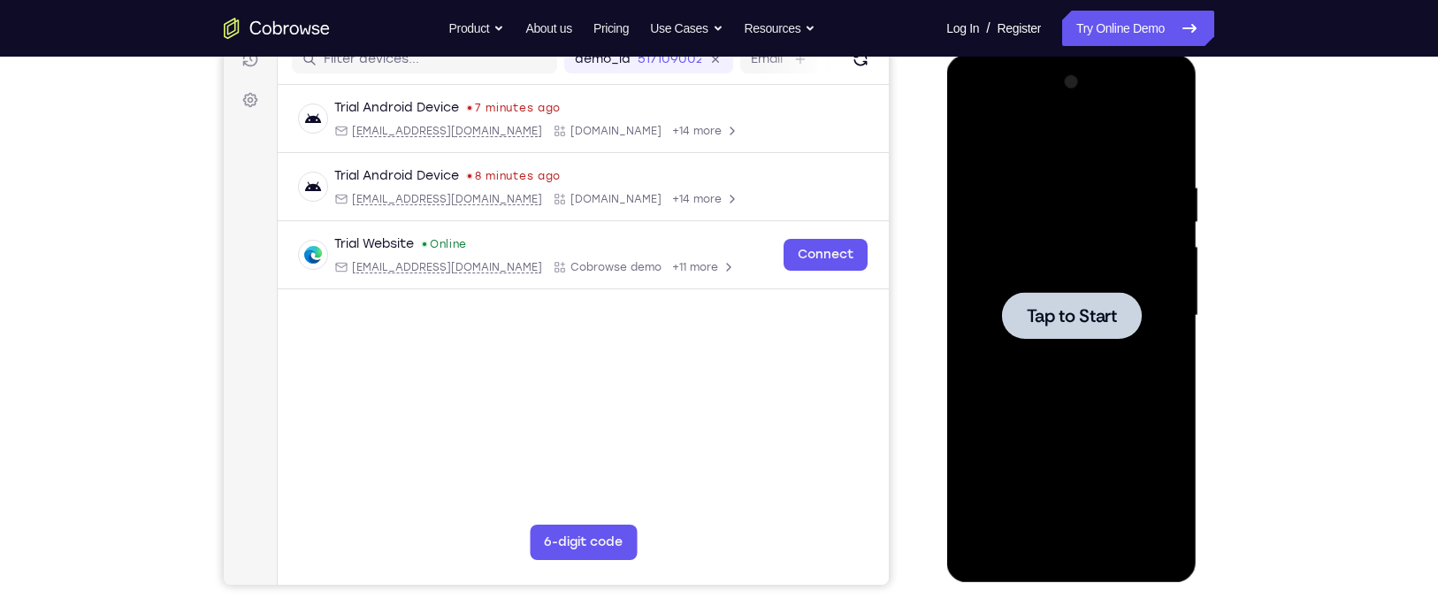
click at [1026, 332] on div at bounding box center [1071, 315] width 140 height 47
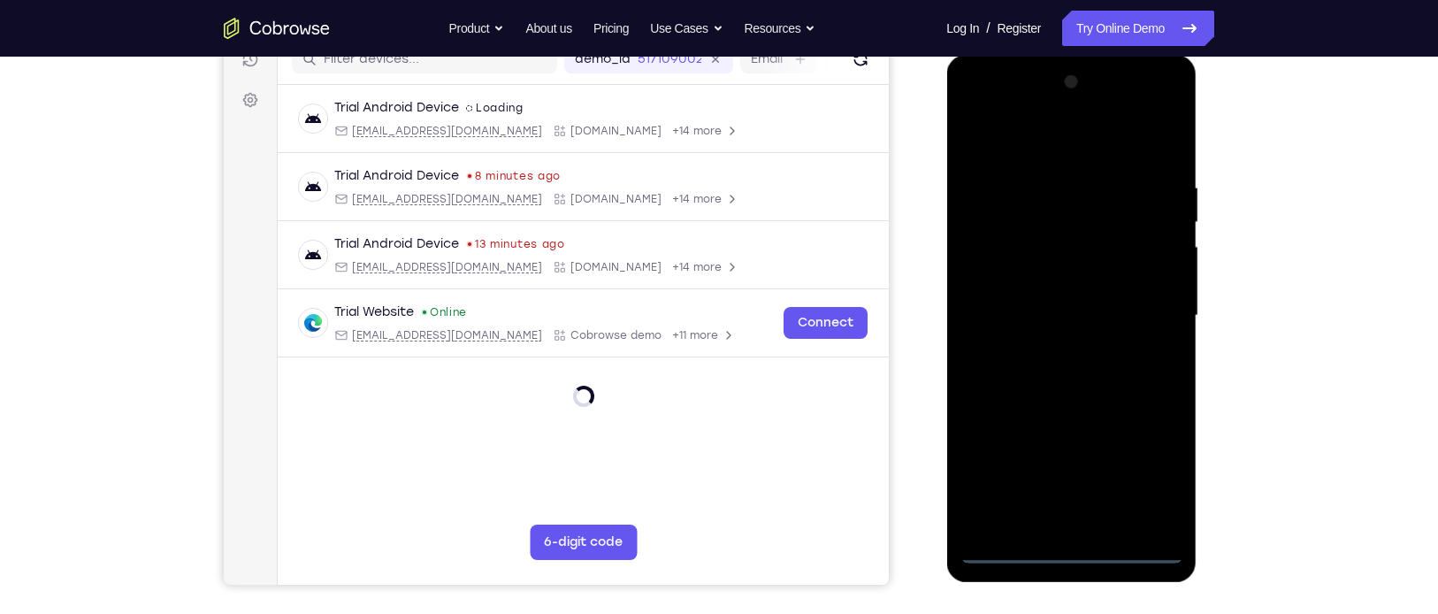
click at [1073, 548] on div at bounding box center [1070, 315] width 223 height 495
click at [1147, 462] on div at bounding box center [1070, 315] width 223 height 495
click at [1017, 112] on div at bounding box center [1070, 315] width 223 height 495
click at [1135, 311] on div at bounding box center [1070, 315] width 223 height 495
click at [1056, 523] on div at bounding box center [1070, 315] width 223 height 495
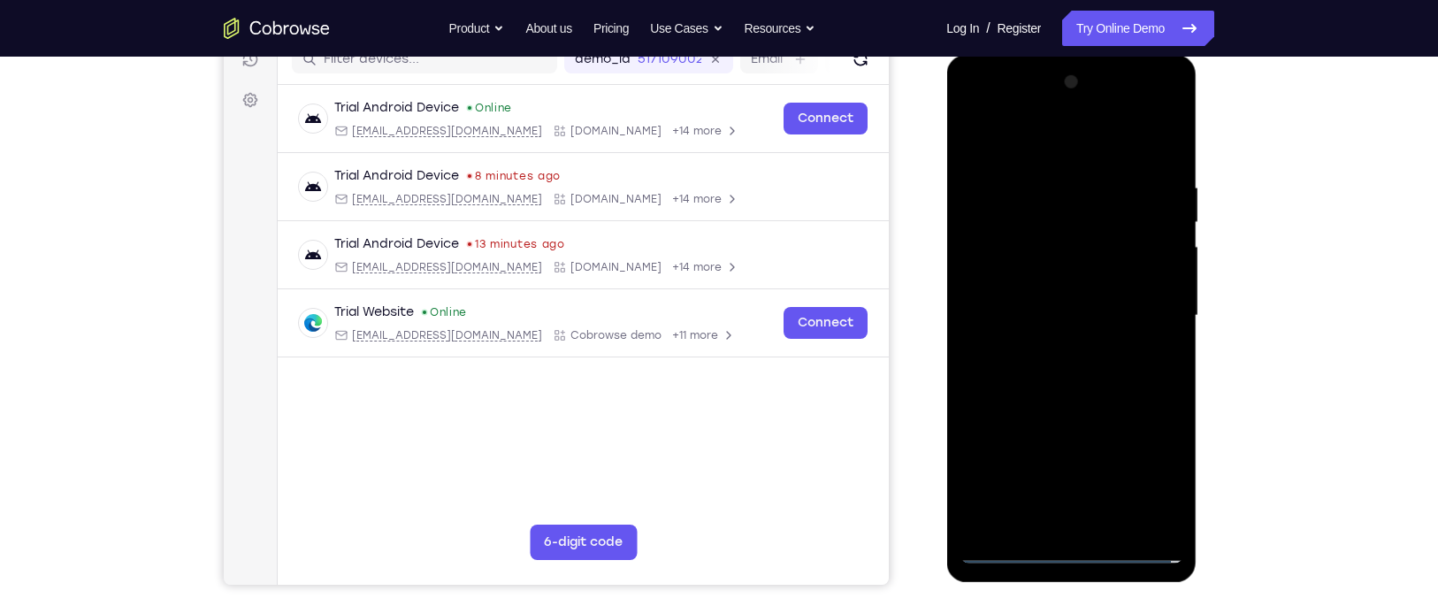
click at [1041, 294] on div at bounding box center [1070, 315] width 223 height 495
